Goal: Obtain resource: Download file/media

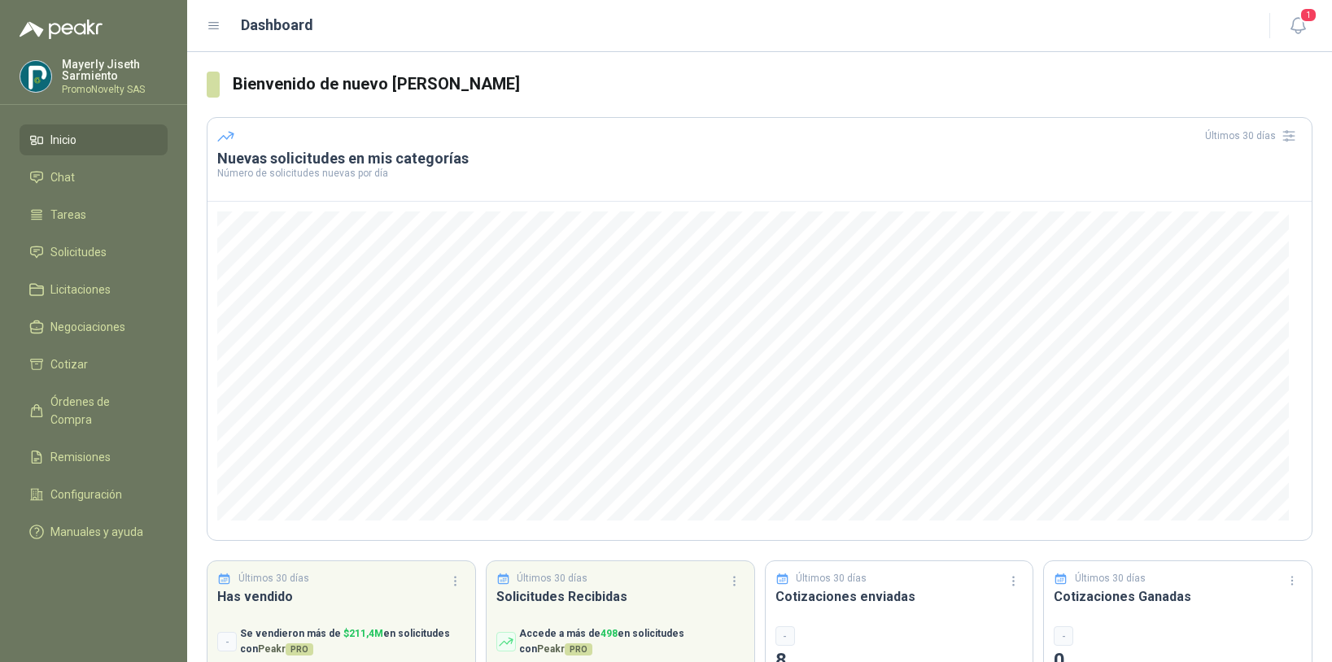
click at [47, 254] on li "Solicitudes" at bounding box center [93, 252] width 129 height 18
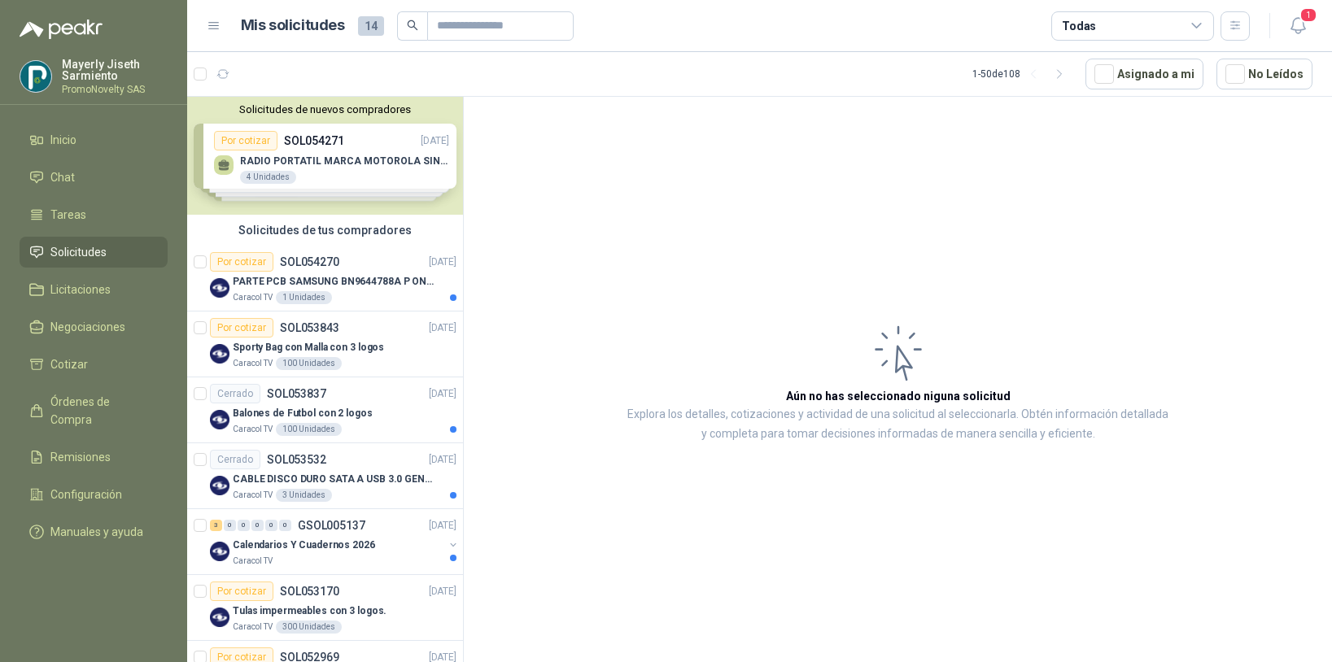
scroll to position [3, 0]
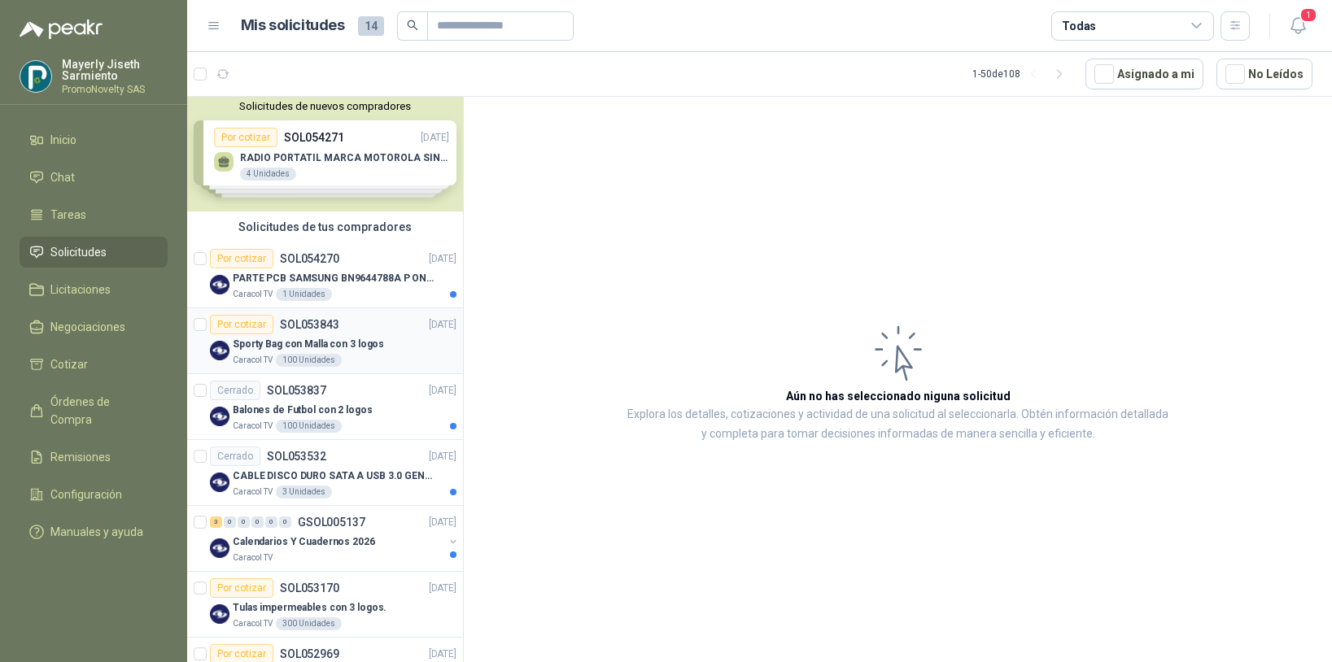
drag, startPoint x: 0, startPoint y: 0, endPoint x: 378, endPoint y: 352, distance: 516.5
click at [378, 352] on div "Sporty Bag con Malla con 3 logos" at bounding box center [345, 344] width 224 height 20
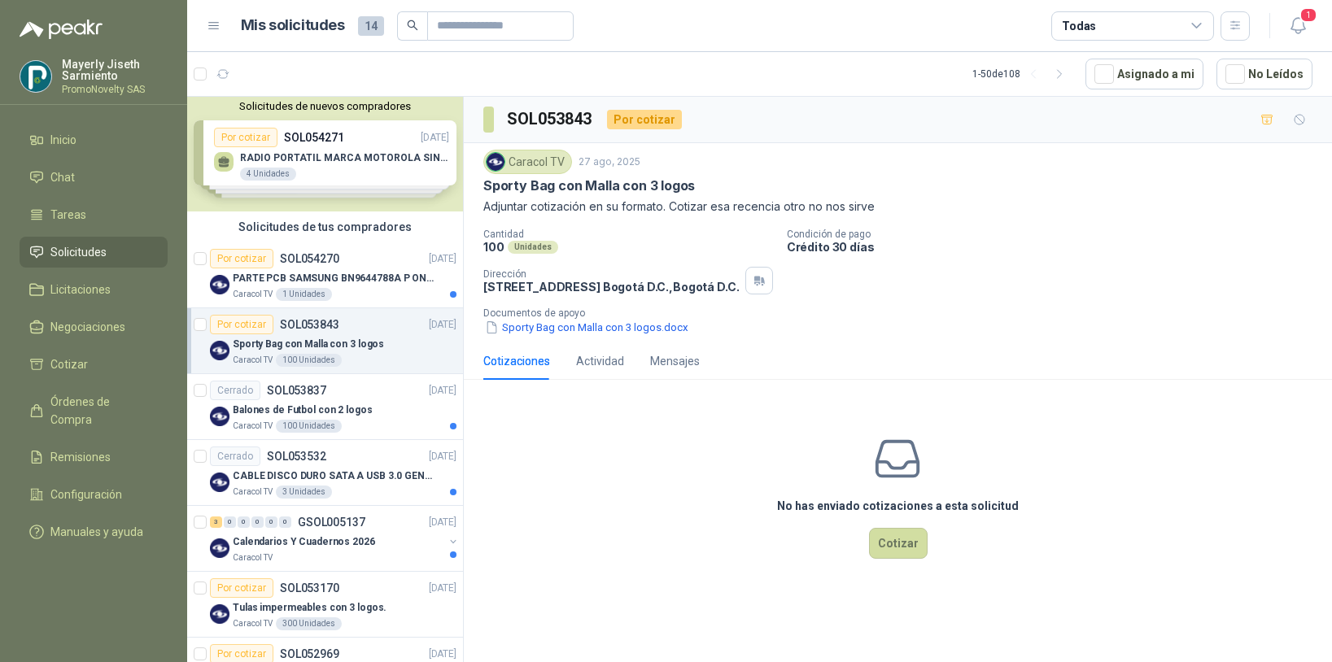
click at [616, 324] on button "Sporty Bag con Malla con 3 logos.docx" at bounding box center [586, 327] width 207 height 17
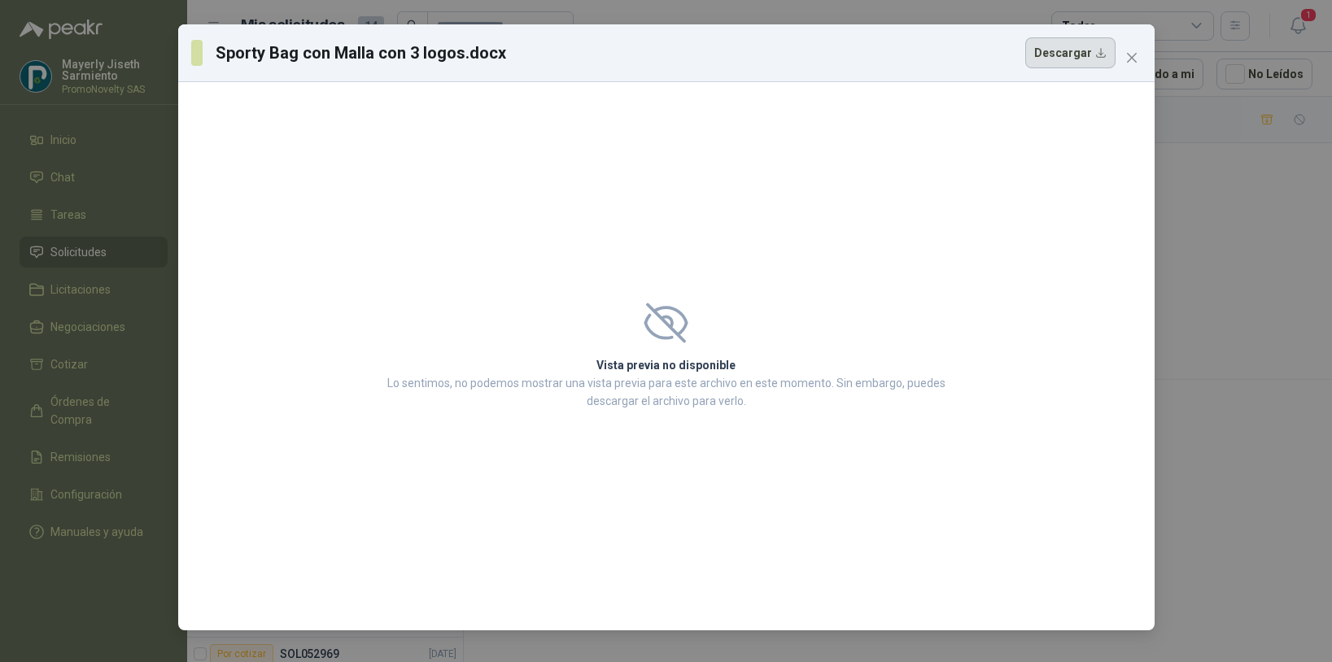
click at [1099, 59] on button "Descargar" at bounding box center [1070, 52] width 90 height 31
click at [1130, 59] on icon "close" at bounding box center [1132, 57] width 13 height 13
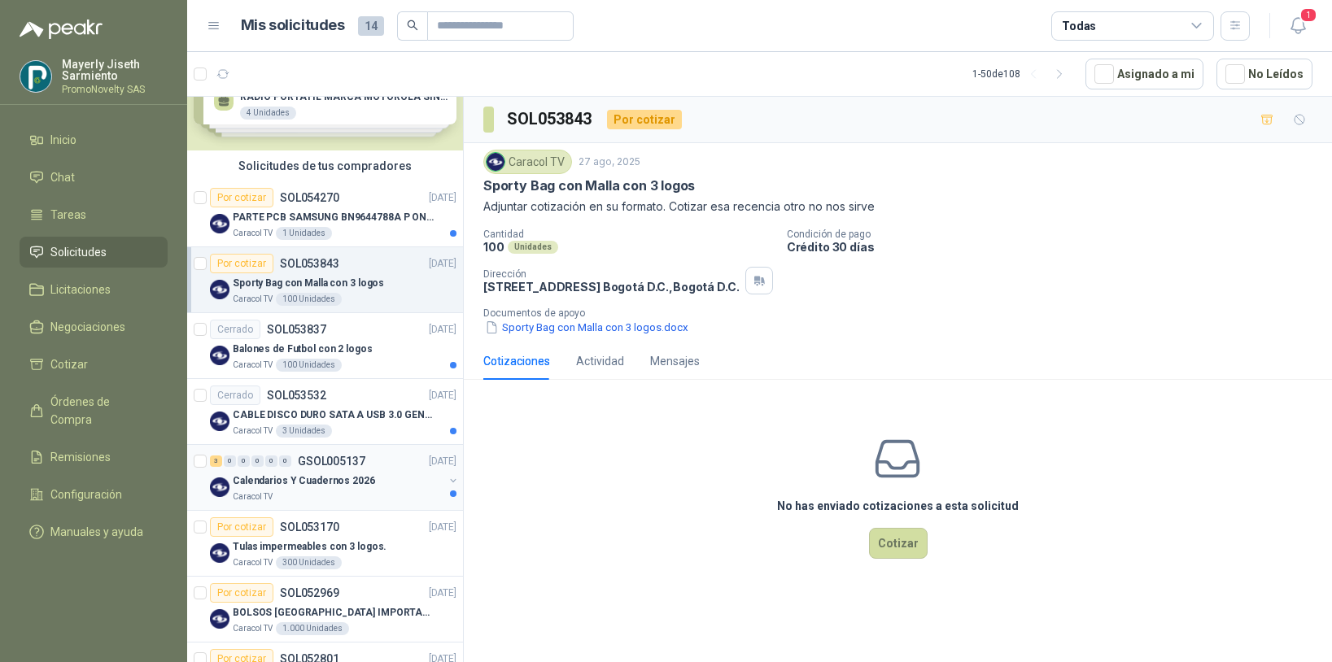
scroll to position [65, 0]
